Goal: Check status: Check status

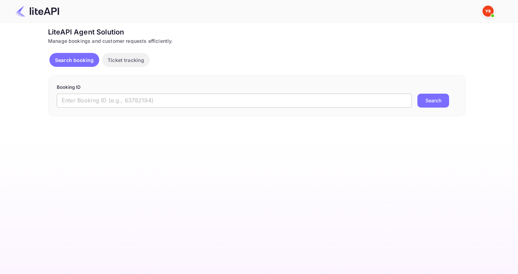
click at [124, 97] on input "text" at bounding box center [234, 101] width 355 height 14
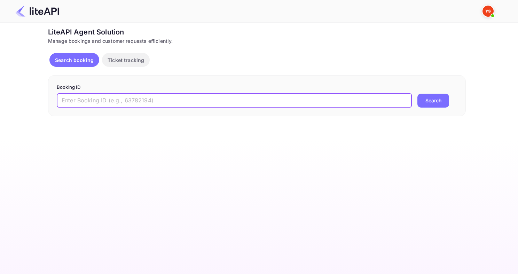
paste input "8967697"
type input "8967697"
click at [417, 94] on button "Search" at bounding box center [433, 101] width 32 height 14
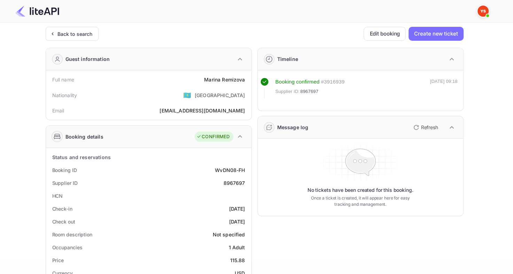
click at [235, 182] on div "8967697" at bounding box center [234, 182] width 22 height 7
copy div "8967697"
drag, startPoint x: 198, startPoint y: 80, endPoint x: 248, endPoint y: 78, distance: 50.1
click at [247, 79] on div "Full name [PERSON_NAME]" at bounding box center [149, 79] width 200 height 13
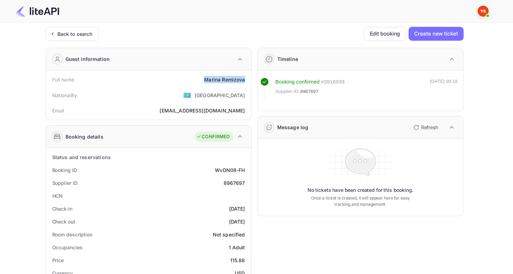
copy div "[PERSON_NAME]"
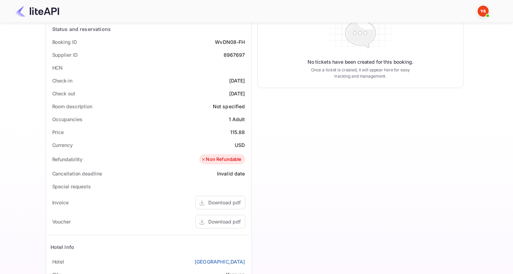
scroll to position [139, 0]
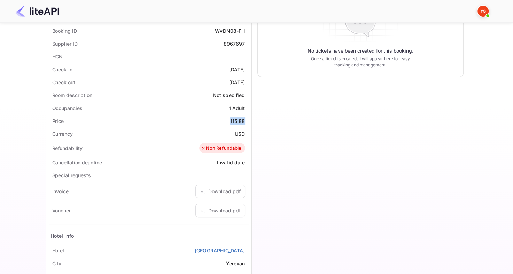
drag, startPoint x: 229, startPoint y: 116, endPoint x: 248, endPoint y: 119, distance: 19.0
click at [248, 119] on div "Price 115.88" at bounding box center [149, 120] width 200 height 13
copy div "115.88"
click at [232, 38] on div "Supplier ID 8967697" at bounding box center [149, 43] width 200 height 13
click at [232, 42] on div "8967697" at bounding box center [234, 43] width 22 height 7
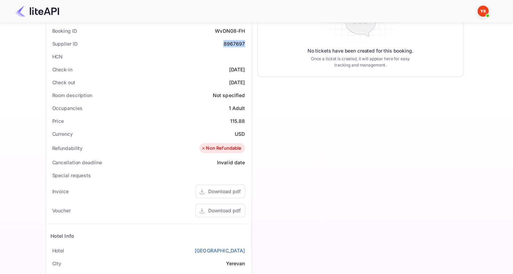
click at [232, 42] on div "8967697" at bounding box center [234, 43] width 22 height 7
copy div "8967697"
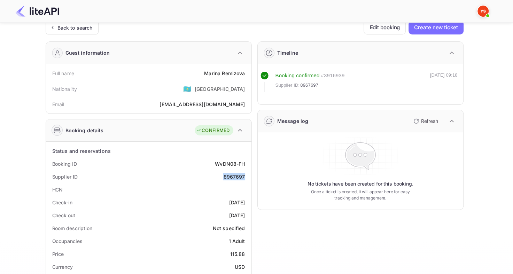
scroll to position [0, 0]
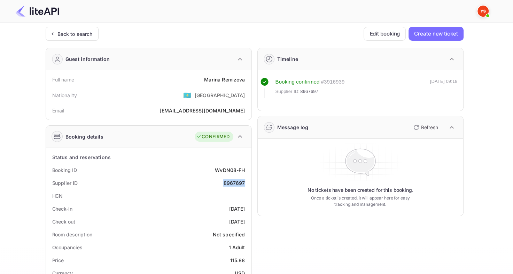
click at [64, 20] on div at bounding box center [253, 11] width 493 height 21
click at [64, 29] on div "Back to search" at bounding box center [72, 34] width 53 height 14
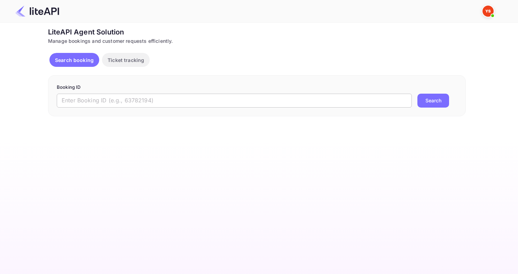
click at [185, 100] on input "text" at bounding box center [234, 101] width 355 height 14
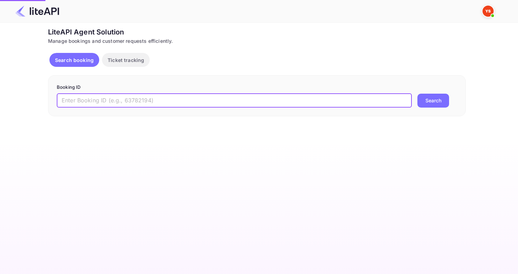
paste input "9003271"
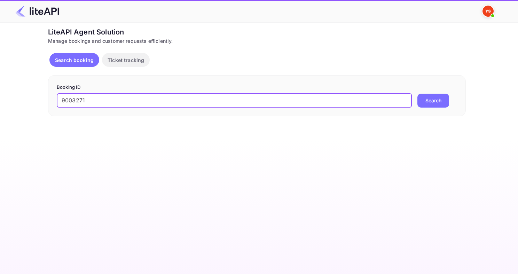
type input "9003271"
click at [417, 94] on button "Search" at bounding box center [433, 101] width 32 height 14
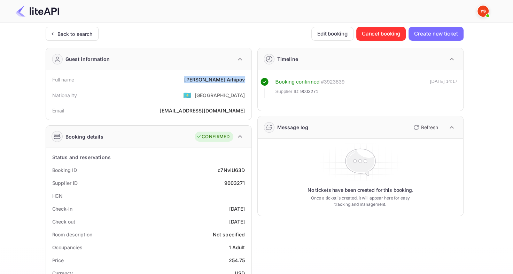
drag, startPoint x: 212, startPoint y: 83, endPoint x: 247, endPoint y: 77, distance: 35.0
click at [247, 77] on div "Full name [PERSON_NAME]" at bounding box center [149, 79] width 200 height 13
copy div "[PERSON_NAME]"
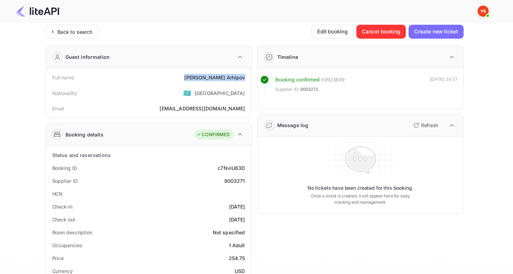
scroll to position [104, 0]
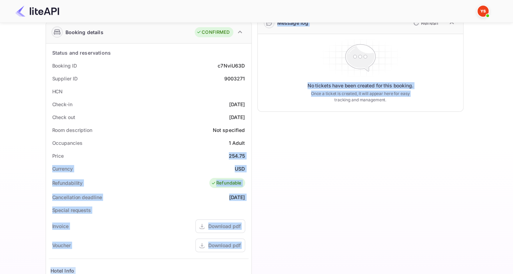
drag, startPoint x: 224, startPoint y: 157, endPoint x: 252, endPoint y: 156, distance: 28.2
click at [252, 156] on div "Guest information Full name [PERSON_NAME] Nationality 🇰🇿 [DEMOGRAPHIC_DATA] Ema…" at bounding box center [251, 166] width 423 height 456
click at [255, 156] on div "Timeline Booking confirmed # 3923839 Supplier ID: 9003271 [DATE] 14:17 Message …" at bounding box center [358, 166] width 212 height 456
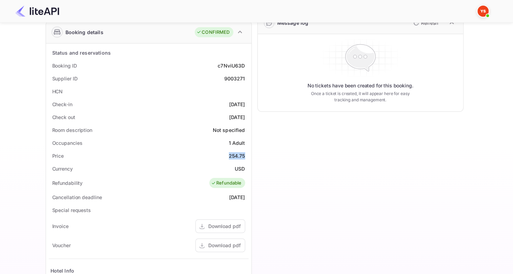
drag, startPoint x: 223, startPoint y: 153, endPoint x: 246, endPoint y: 152, distance: 23.0
click at [246, 152] on div "Price 254.75" at bounding box center [149, 155] width 200 height 13
copy div "254.75"
click at [234, 81] on div "9003271" at bounding box center [234, 78] width 21 height 7
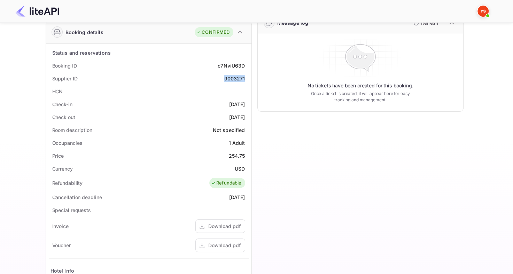
copy div "9003271"
